Goal: Task Accomplishment & Management: Complete application form

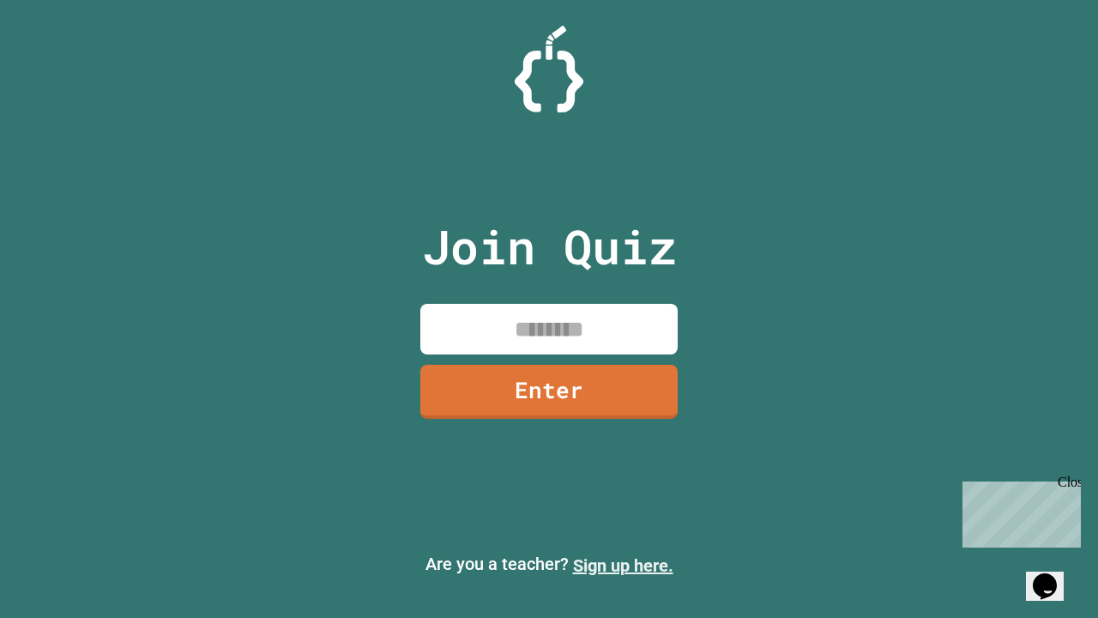
click at [623, 565] on link "Sign up here." at bounding box center [623, 565] width 100 height 21
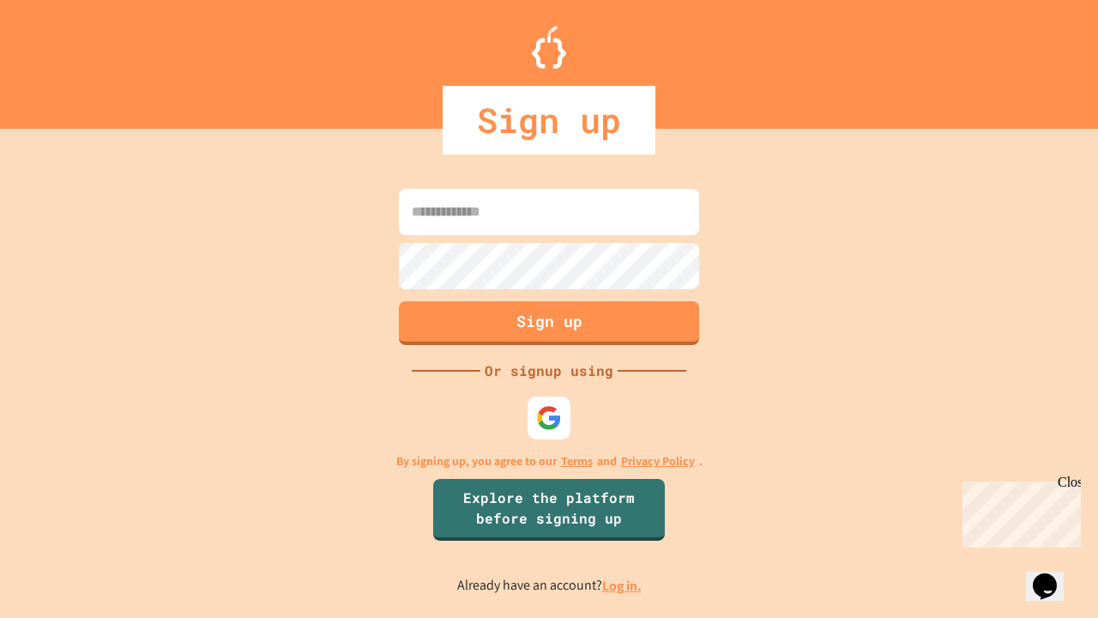
click at [623, 585] on link "Log in." at bounding box center [621, 586] width 39 height 18
